Goal: Navigation & Orientation: Find specific page/section

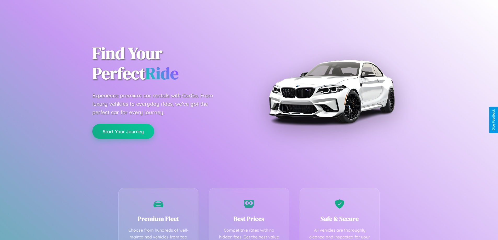
click at [123, 132] on button "Start Your Journey" at bounding box center [123, 131] width 62 height 15
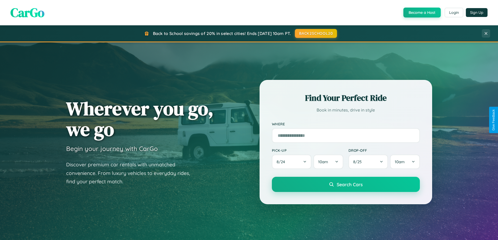
scroll to position [360, 0]
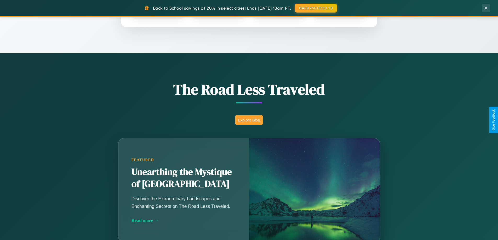
click at [249, 120] on button "Explore Blog" at bounding box center [248, 120] width 27 height 10
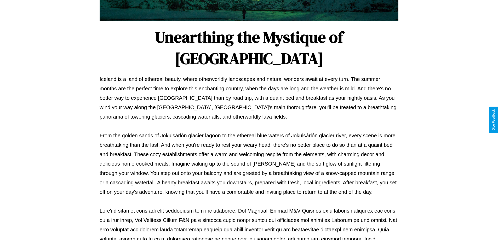
scroll to position [169, 0]
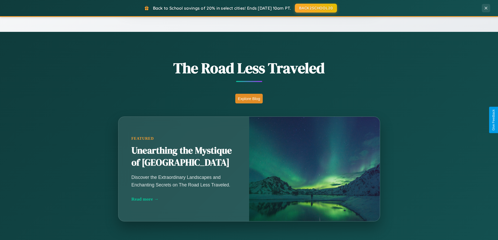
scroll to position [360, 0]
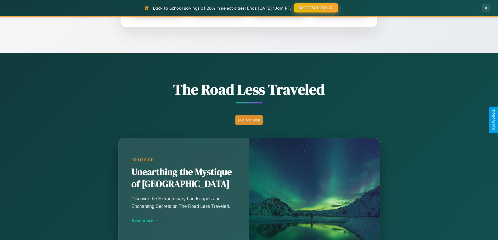
click at [316, 8] on button "BACK2SCHOOL20" at bounding box center [316, 7] width 44 height 9
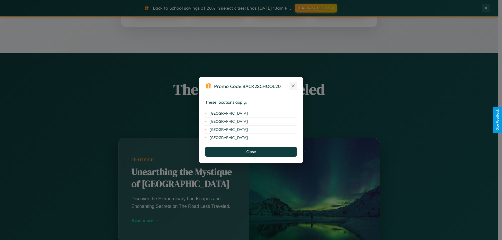
click at [293, 86] on icon at bounding box center [293, 86] width 3 height 3
